Goal: Task Accomplishment & Management: Use online tool/utility

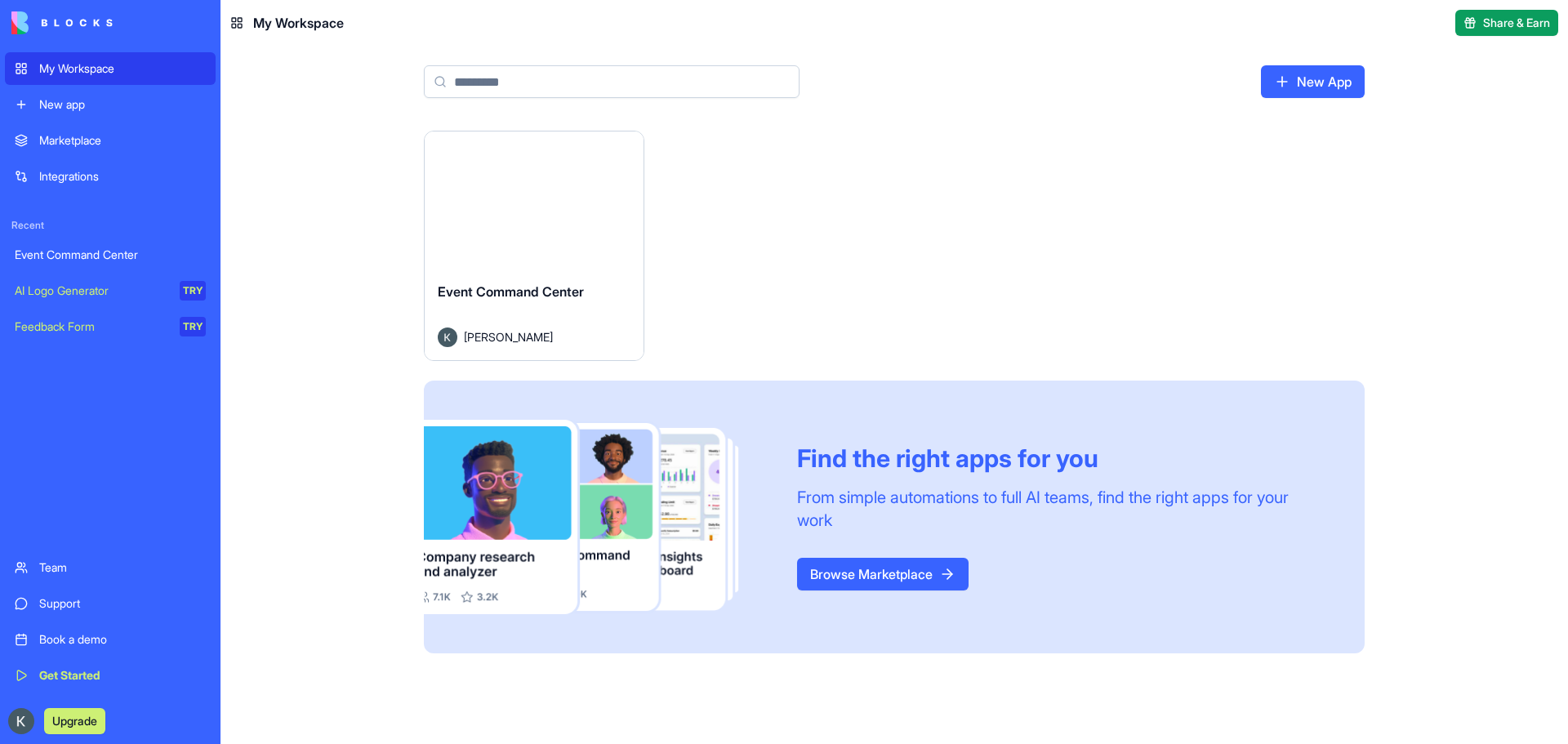
click at [509, 291] on span "Event Command Center" at bounding box center [510, 291] width 146 height 17
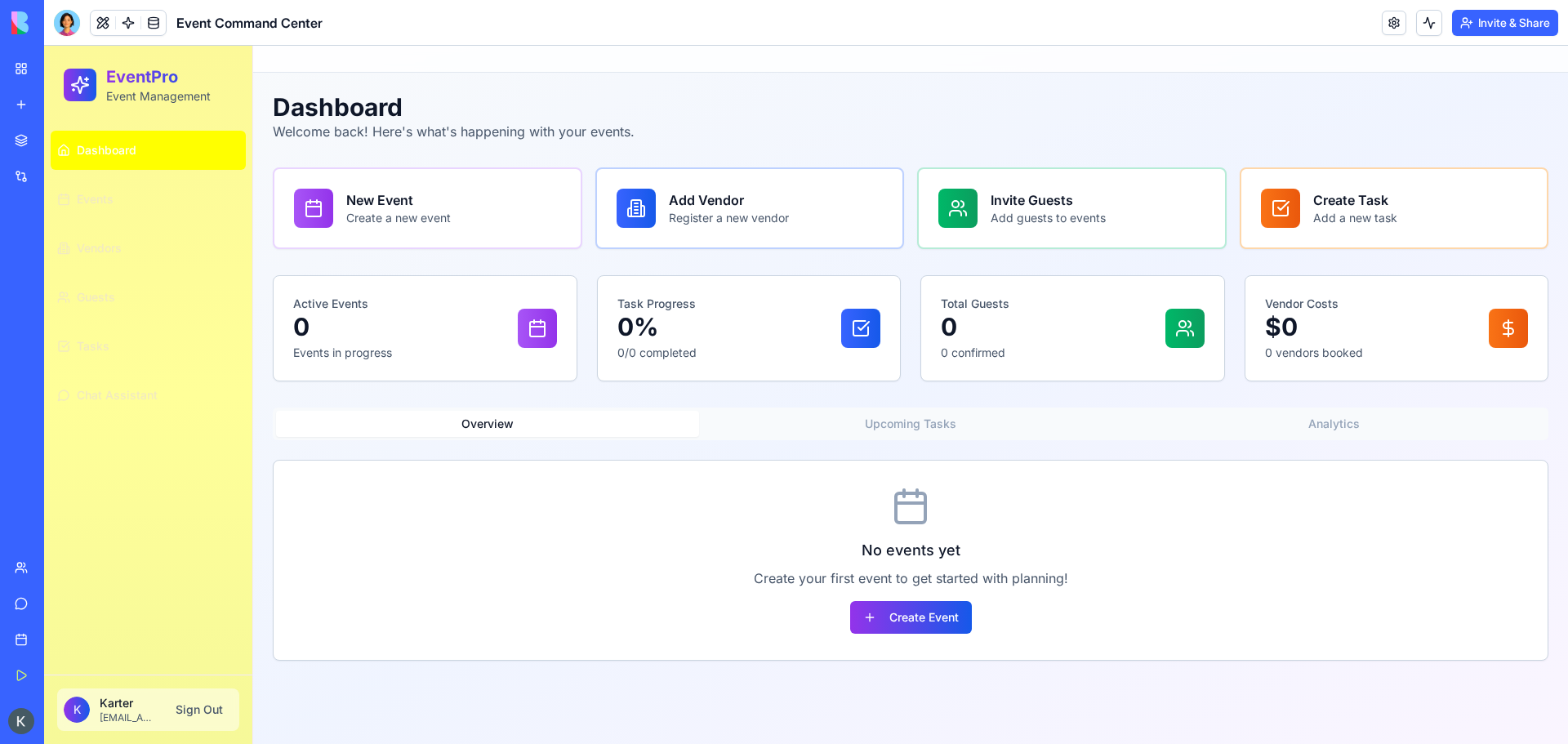
click at [1324, 330] on p "$0" at bounding box center [1314, 327] width 98 height 30
click at [1281, 353] on p "0 vendors booked" at bounding box center [1314, 352] width 98 height 17
click at [60, 106] on div "New app" at bounding box center [50, 104] width 21 height 17
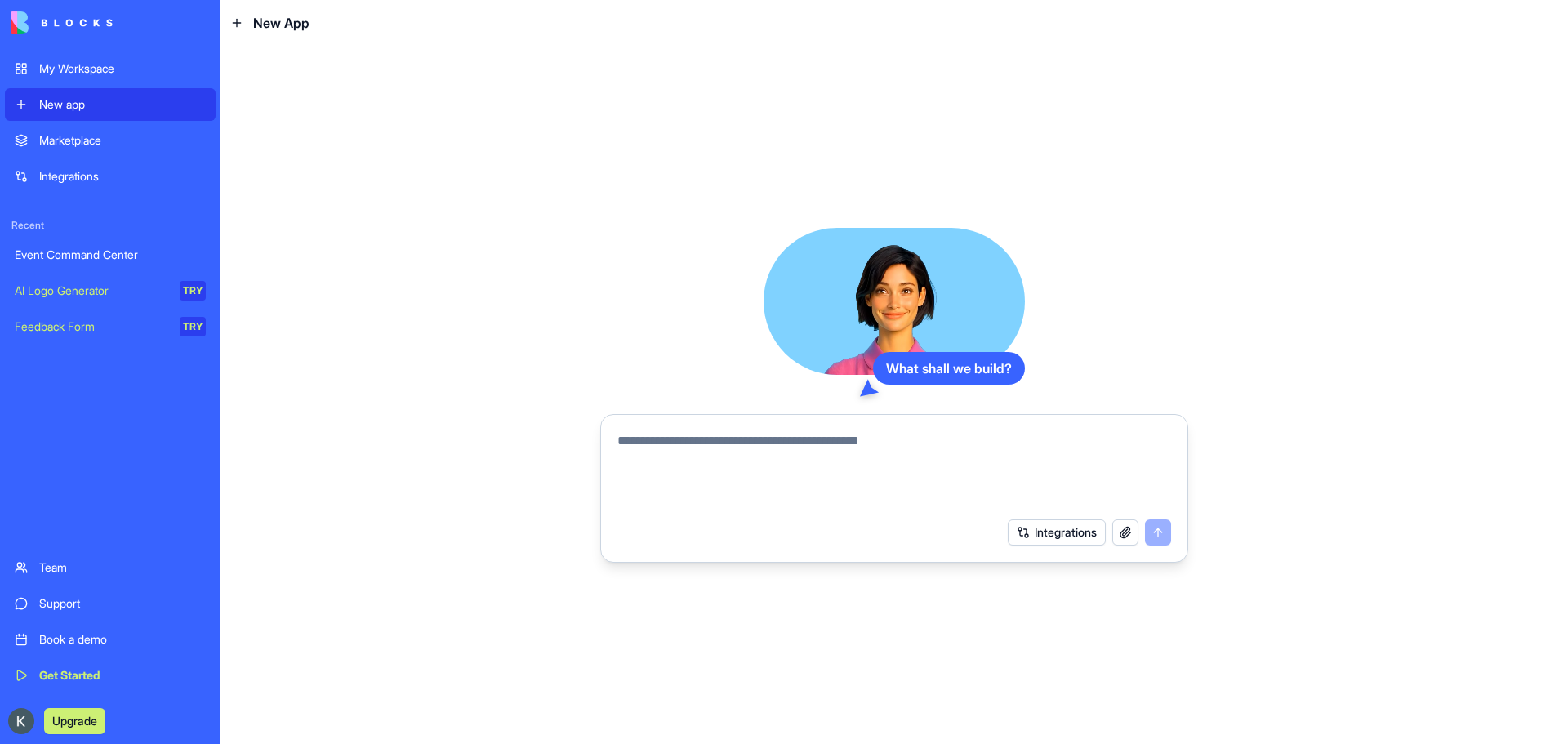
click at [749, 436] on textarea at bounding box center [894, 470] width 554 height 78
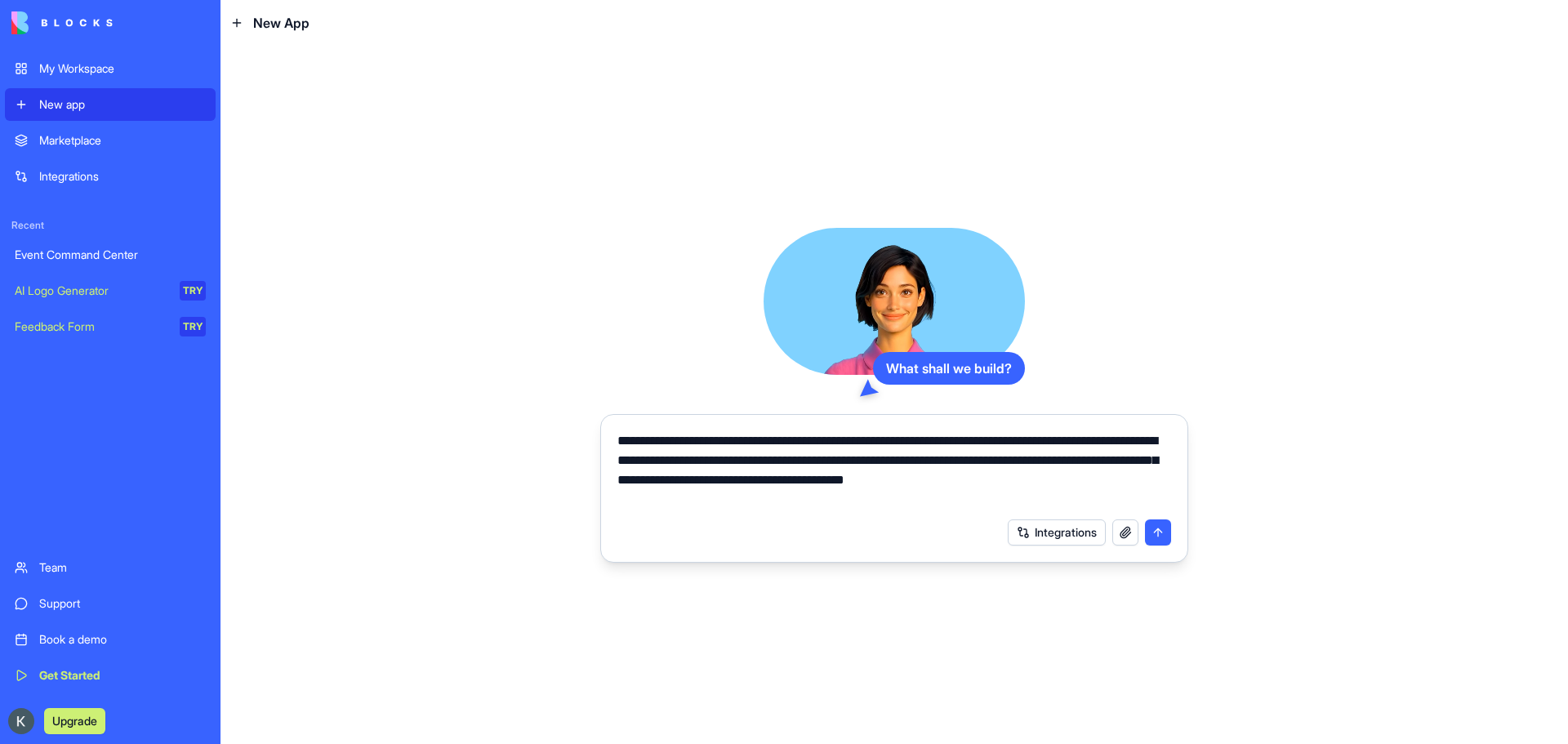
type textarea "**********"
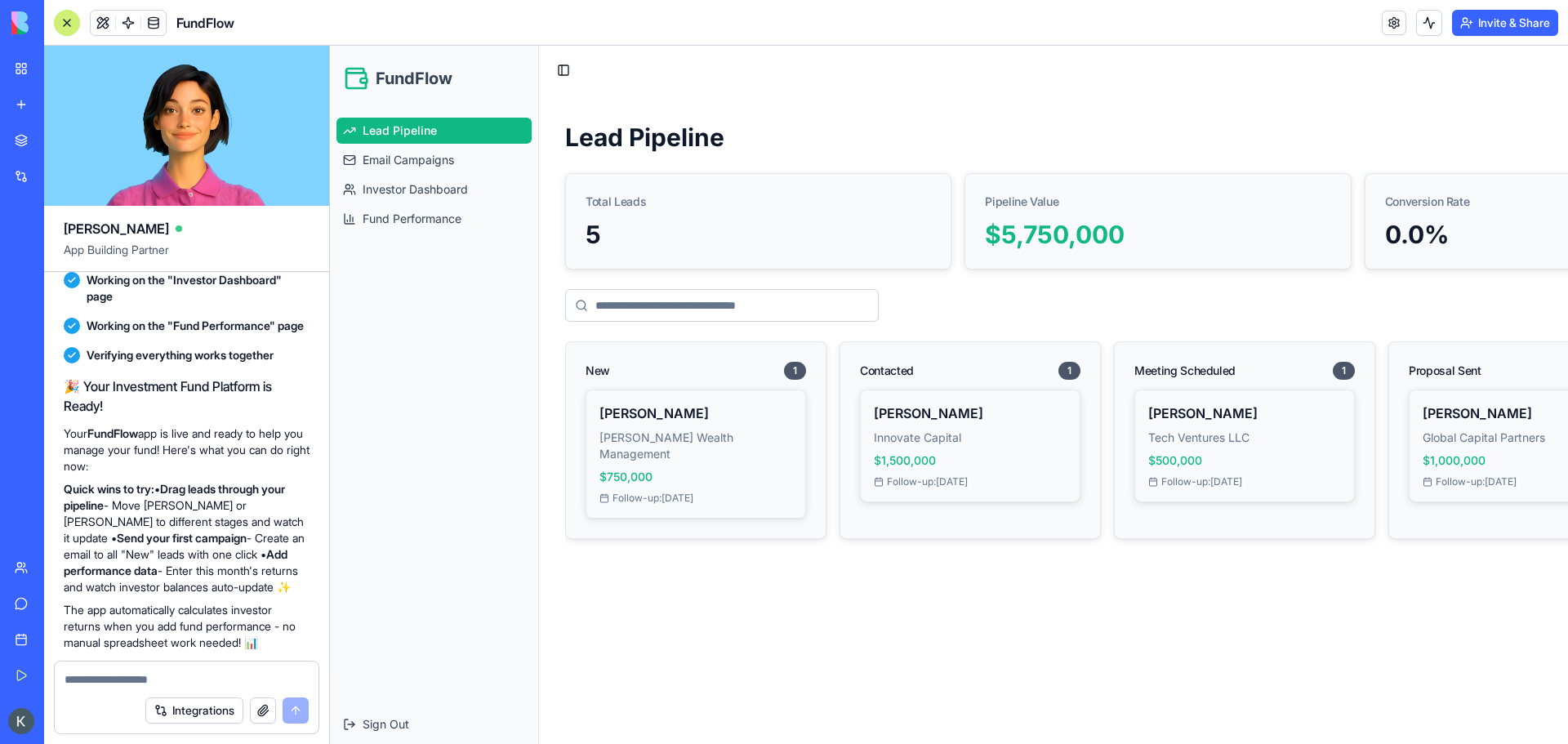
scroll to position [12, 0]
drag, startPoint x: 692, startPoint y: 353, endPoint x: 1001, endPoint y: 308, distance: 312.3
click at [1001, 308] on div "Lead Pipeline Add Lead Total Leads 5 Pipeline Value $5,750,000 Conversion Rate …" at bounding box center [1158, 337] width 1238 height 484
click at [647, 347] on div "New 1" at bounding box center [696, 365] width 259 height 47
drag, startPoint x: 650, startPoint y: 235, endPoint x: 1064, endPoint y: 235, distance: 414.0
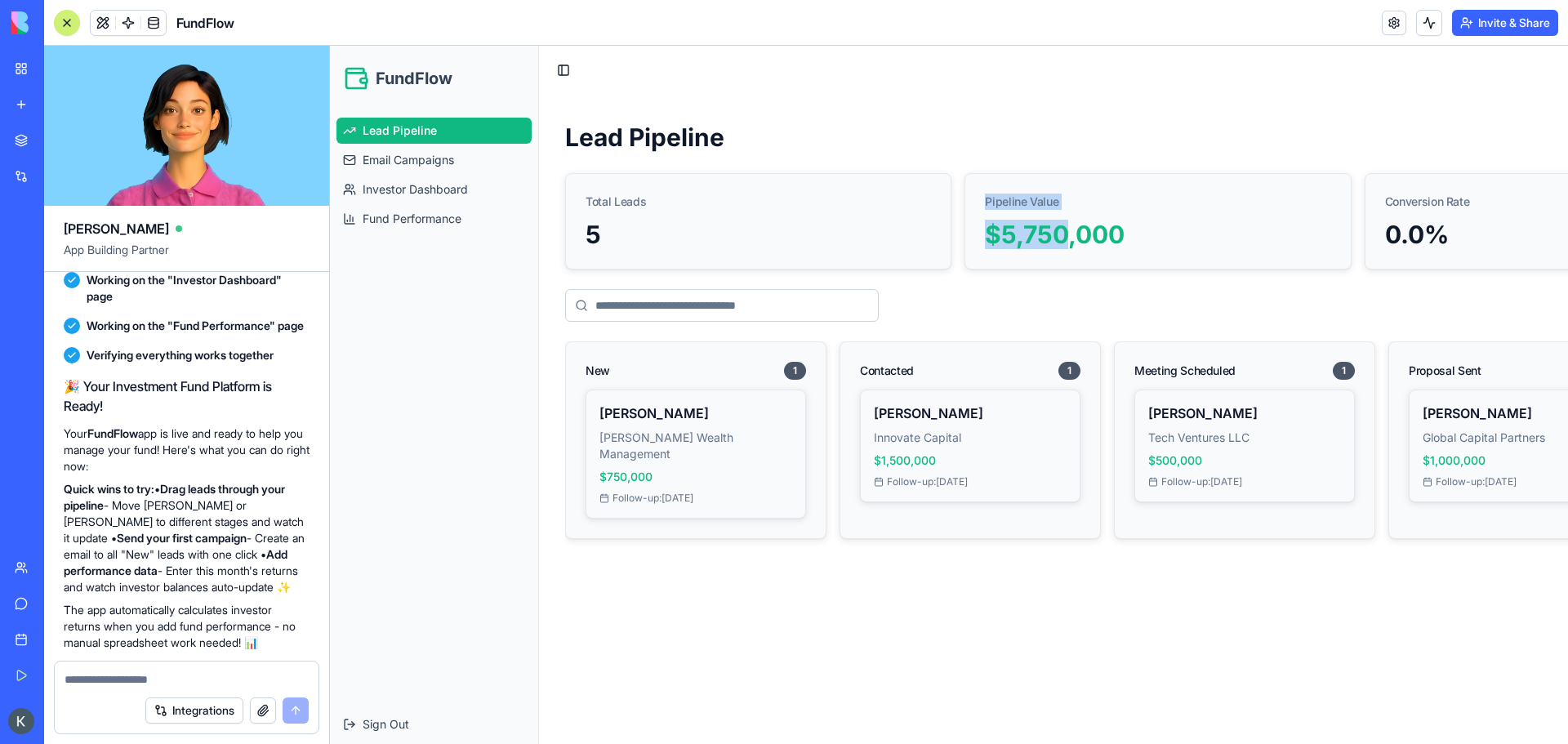
click at [1064, 235] on div "Total Leads 5 Pipeline Value $5,750,000 Conversion Rate 0.0 %" at bounding box center [1158, 222] width 1186 height 96
click at [1262, 220] on div "$5,750,000" at bounding box center [1158, 235] width 345 height 30
drag, startPoint x: 1274, startPoint y: 171, endPoint x: 1276, endPoint y: 195, distance: 24.1
click at [1276, 195] on div "Pipeline Value" at bounding box center [1157, 196] width 385 height 46
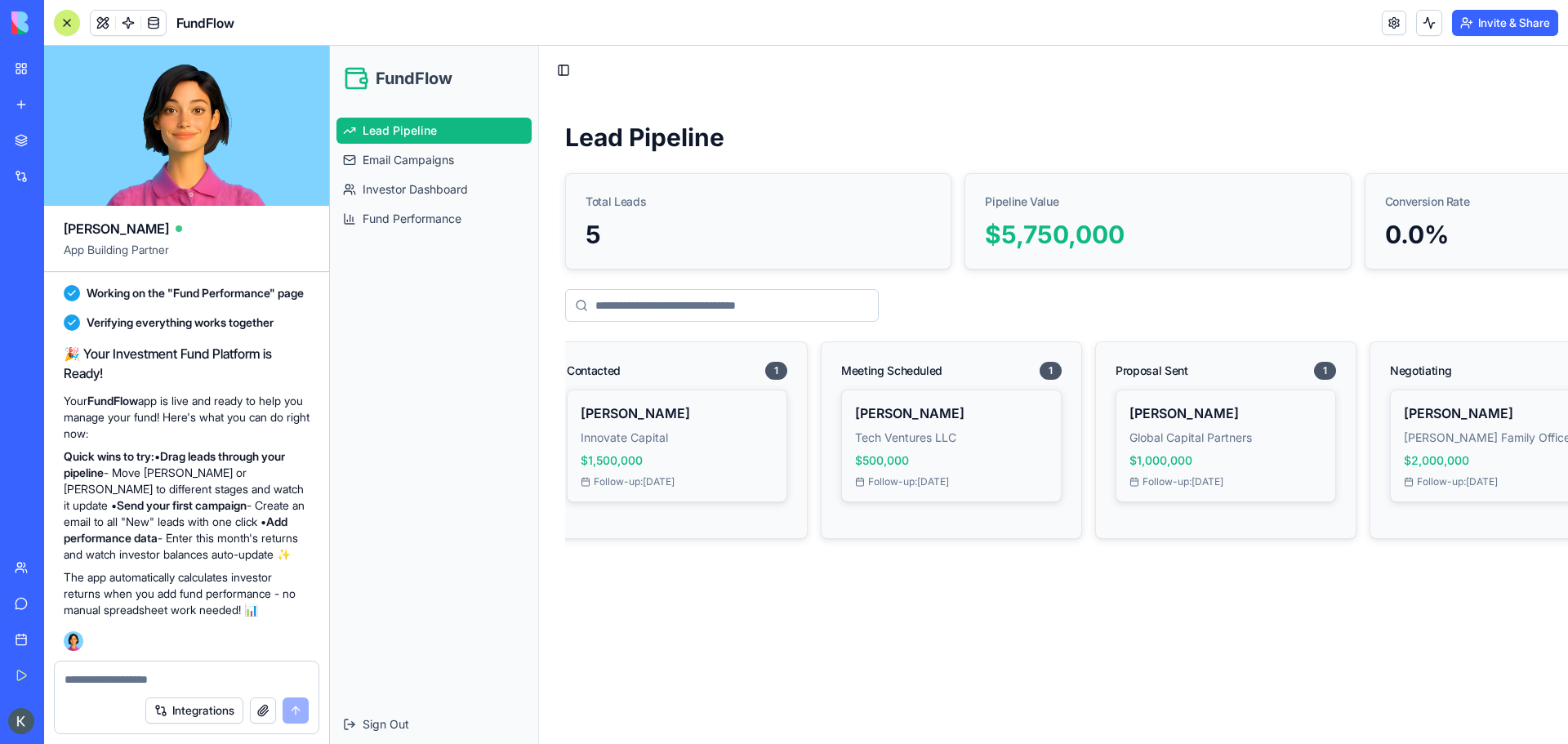
scroll to position [0, 0]
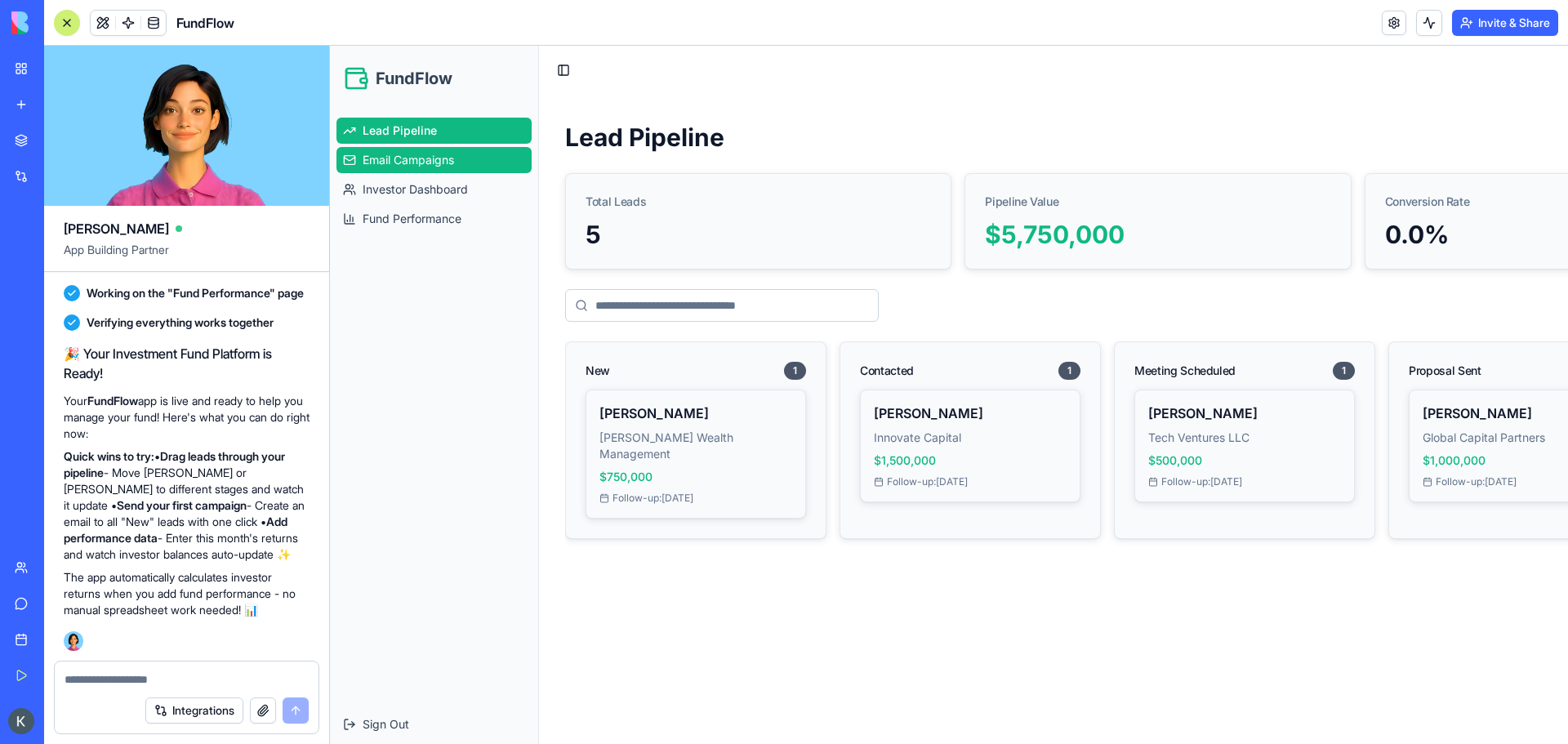
click at [415, 162] on span "Email Campaigns" at bounding box center [408, 159] width 91 height 17
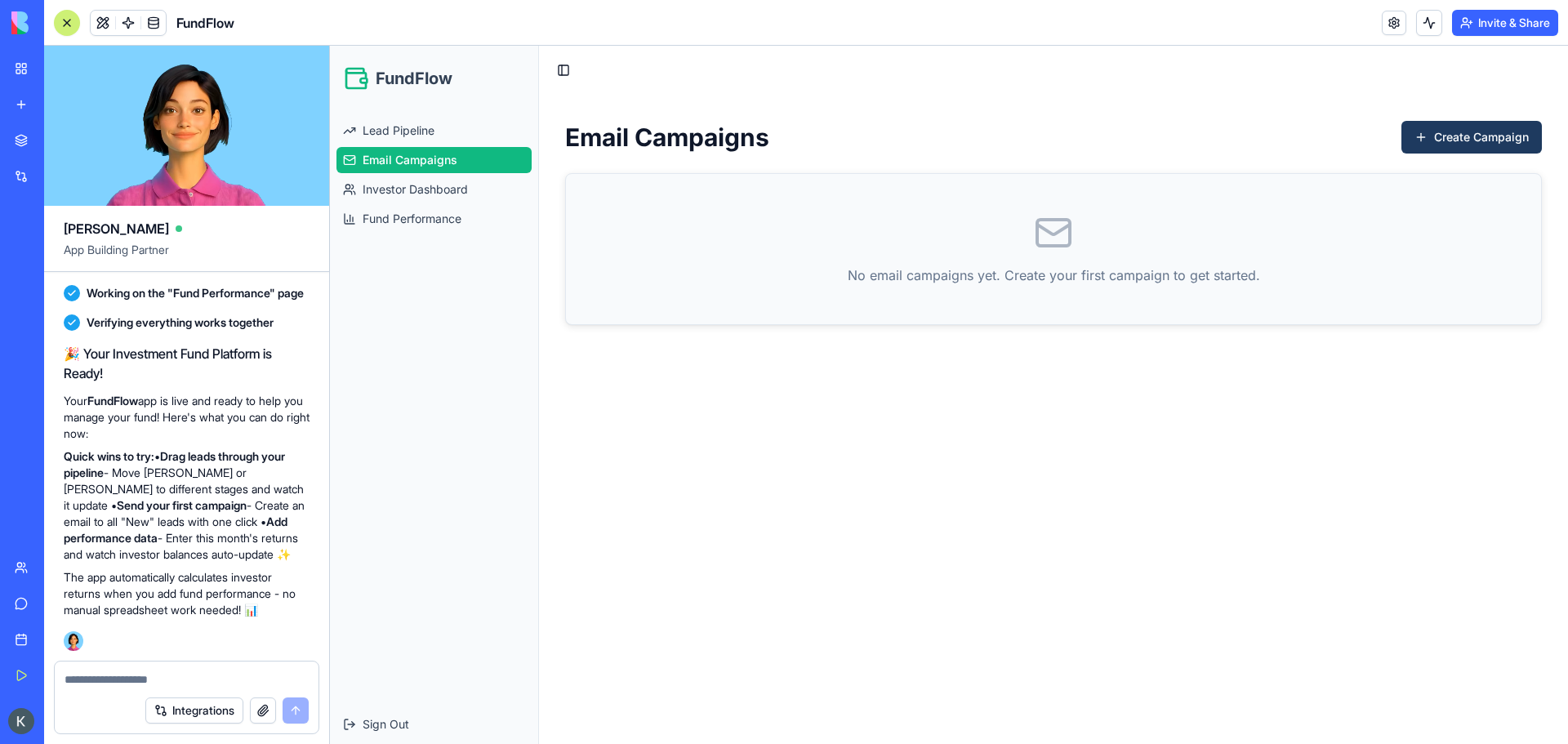
click at [1189, 258] on div "No email campaigns yet. Create your first campaign to get started." at bounding box center [1054, 248] width 976 height 150
click at [1100, 280] on p "No email campaigns yet. Create your first campaign to get started." at bounding box center [1054, 275] width 936 height 19
click at [1515, 141] on button "Create Campaign" at bounding box center [1472, 137] width 140 height 32
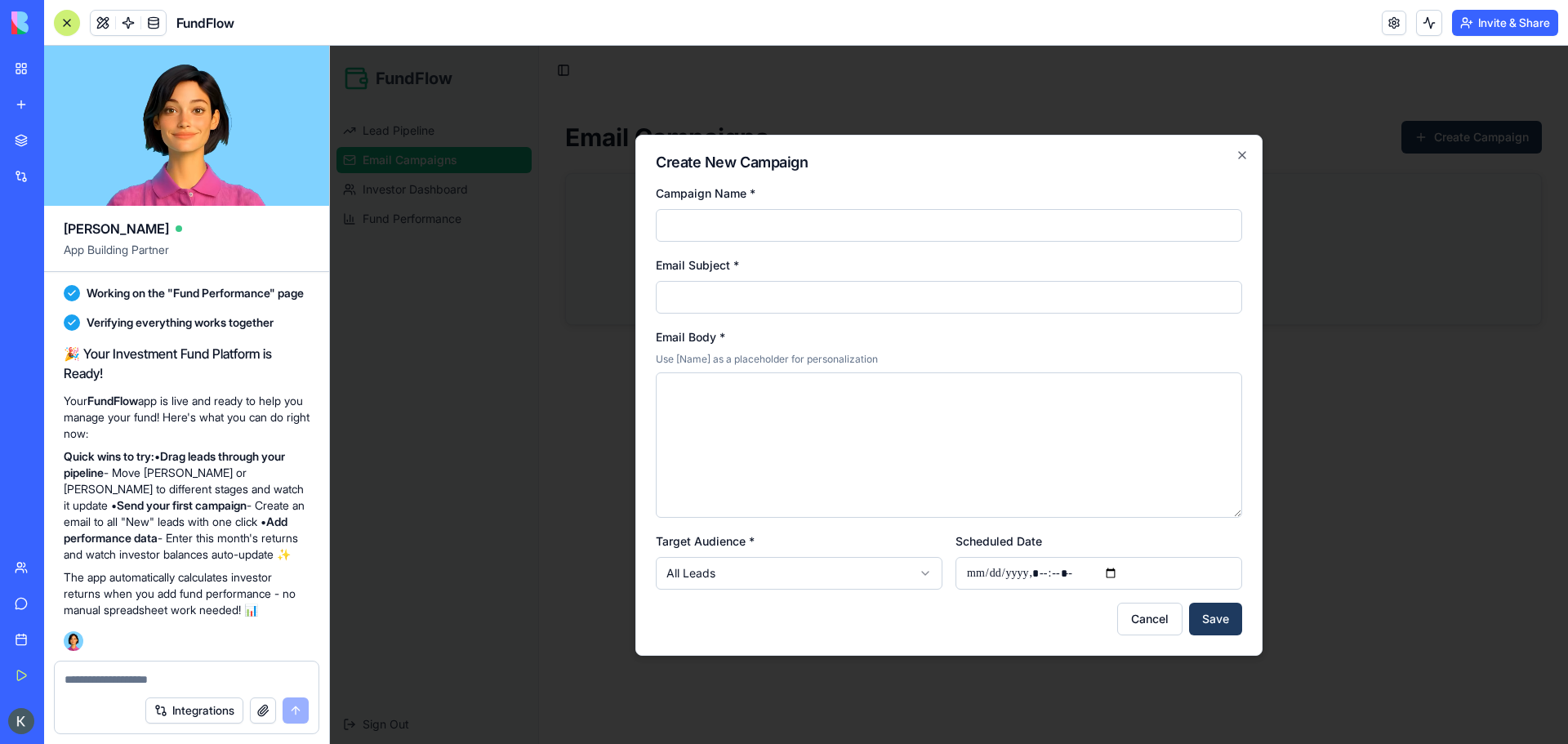
drag, startPoint x: 756, startPoint y: 299, endPoint x: 760, endPoint y: 313, distance: 14.6
click at [756, 299] on input "Email Subject *" at bounding box center [948, 297] width 586 height 32
drag, startPoint x: 713, startPoint y: 420, endPoint x: 733, endPoint y: 425, distance: 20.6
click at [714, 421] on textarea "Email Body *" at bounding box center [948, 445] width 586 height 145
click at [883, 572] on body "**********" at bounding box center [948, 394] width 1238 height 698
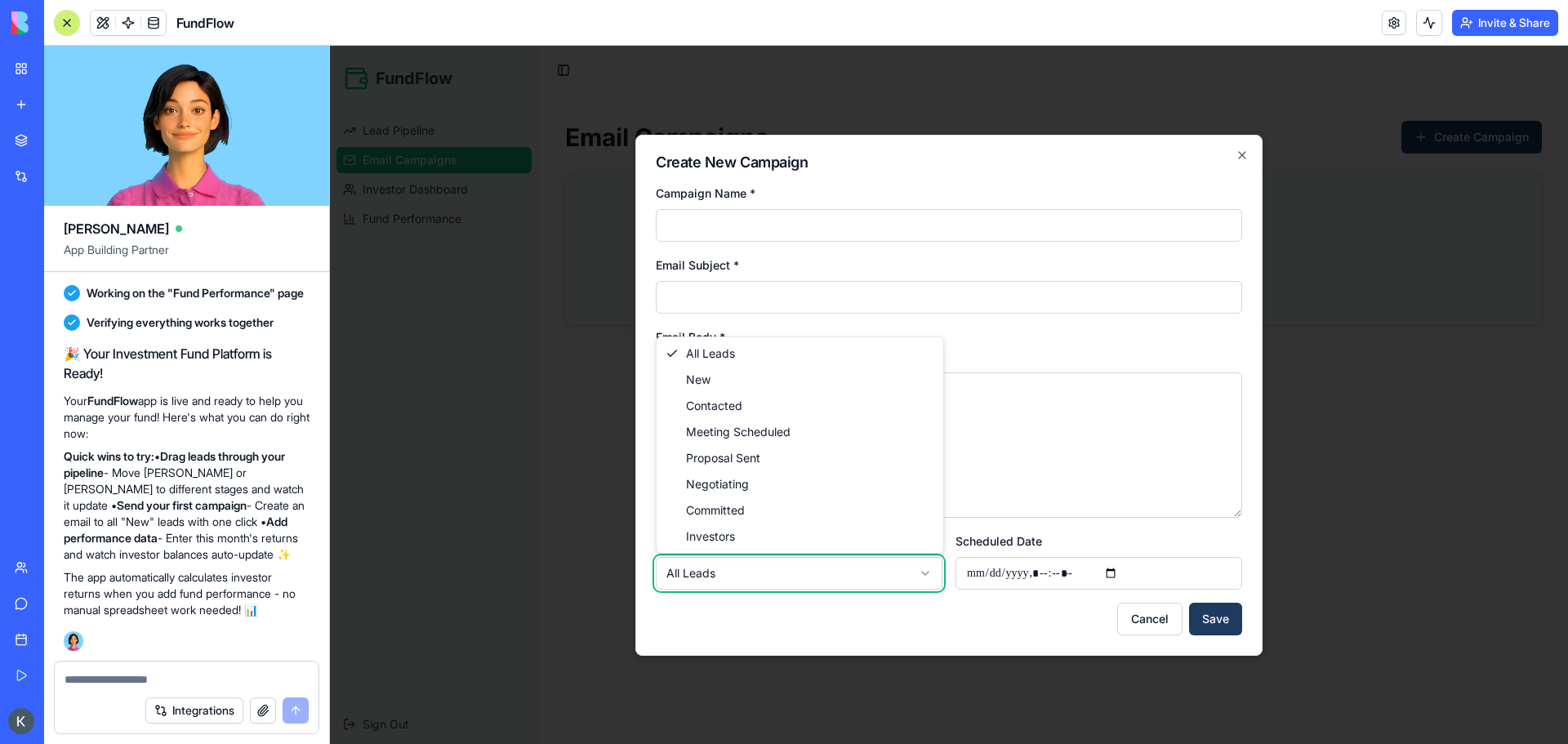
click at [883, 572] on body "**********" at bounding box center [948, 394] width 1238 height 698
